Goal: Task Accomplishment & Management: Complete application form

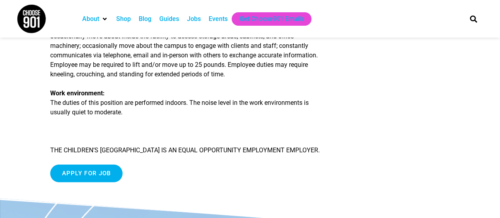
scroll to position [1053, 0]
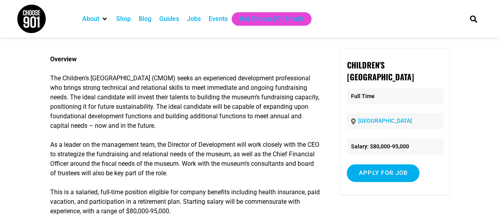
scroll to position [38, 0]
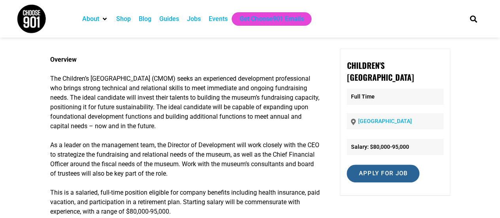
click at [376, 170] on input "Apply for job" at bounding box center [383, 173] width 73 height 18
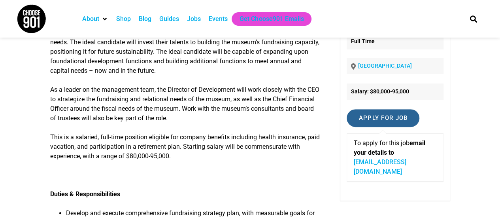
scroll to position [89, 0]
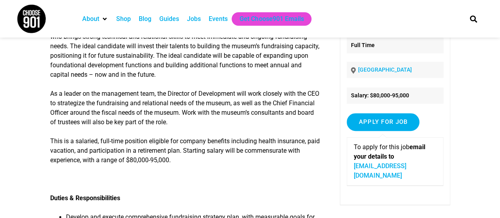
click at [400, 167] on link "[EMAIL_ADDRESS][DOMAIN_NAME]" at bounding box center [379, 170] width 53 height 17
drag, startPoint x: 405, startPoint y: 166, endPoint x: 352, endPoint y: 169, distance: 52.6
click at [352, 169] on div "To apply for this job email your details to [EMAIL_ADDRESS][DOMAIN_NAME]" at bounding box center [395, 161] width 96 height 48
copy link "[EMAIL_ADDRESS][DOMAIN_NAME]"
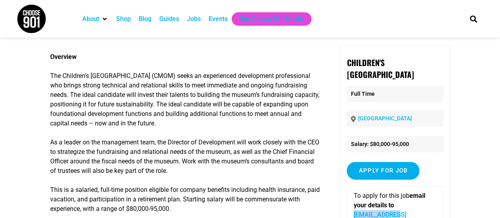
scroll to position [0, 0]
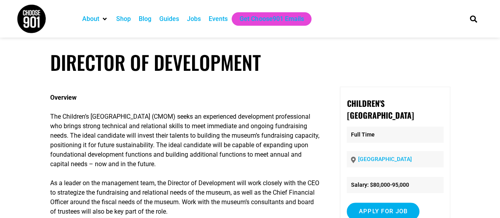
drag, startPoint x: 128, startPoint y: 165, endPoint x: 52, endPoint y: 71, distance: 121.6
copy article "Loremips do Sitametcons Adipisci Eli Seddoeiu’t Incidi ut Laboree (DOLO) magna …"
